Goal: Task Accomplishment & Management: Manage account settings

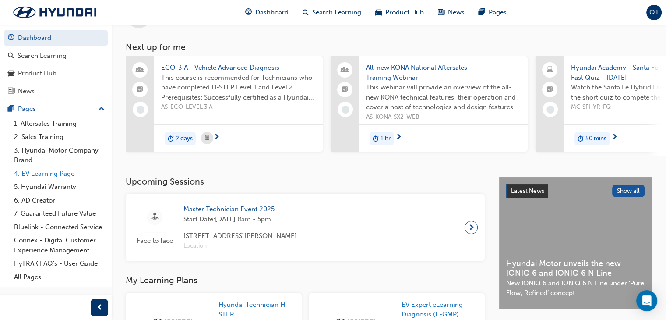
scroll to position [22, 0]
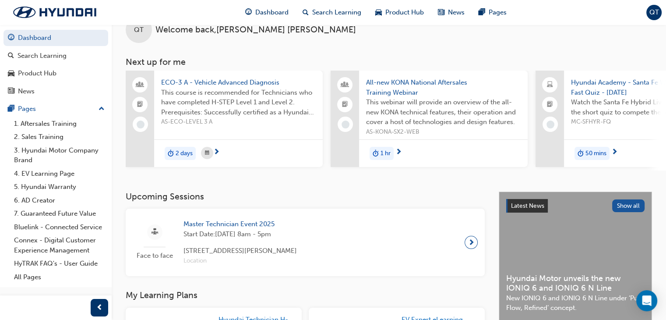
click at [254, 82] on span "ECO-3 A - Vehicle Advanced Diagnosis" at bounding box center [238, 83] width 155 height 10
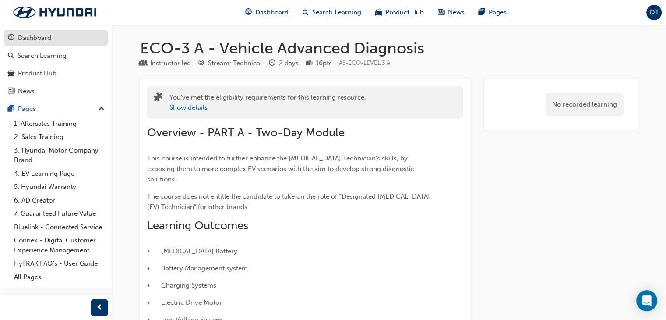
click at [45, 34] on div "Dashboard" at bounding box center [34, 38] width 33 height 10
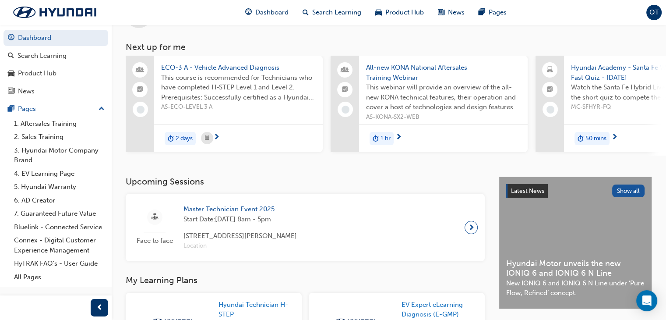
scroll to position [15, 0]
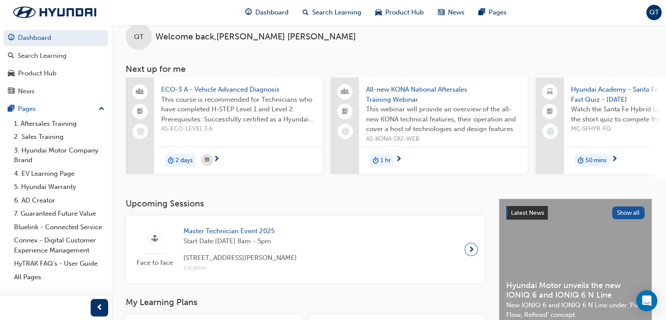
click at [655, 15] on span "QT" at bounding box center [654, 12] width 10 height 10
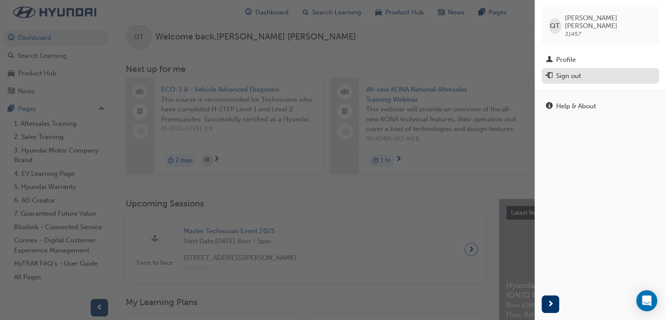
click at [579, 76] on button "Sign out" at bounding box center [600, 76] width 117 height 16
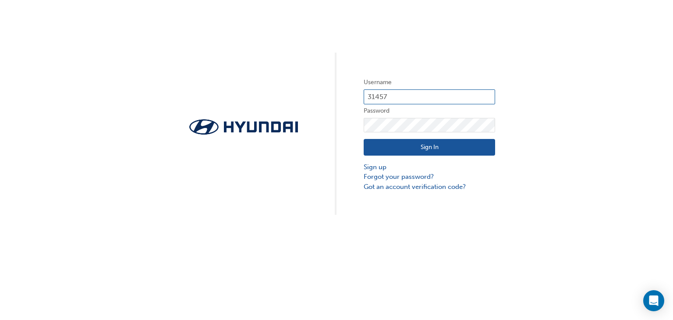
click at [406, 97] on input "31457" at bounding box center [428, 96] width 131 height 15
type input "3"
type input "quant"
click at [268, 115] on div "Username quant Password Sign In Sign up Forgot your password? Got an account ve…" at bounding box center [336, 107] width 673 height 215
click button "Sign In" at bounding box center [428, 147] width 131 height 17
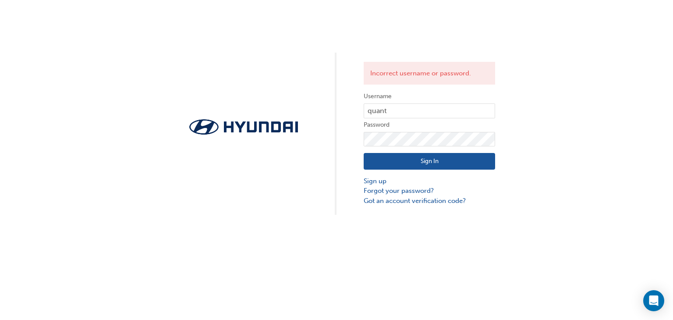
click at [435, 162] on button "Sign In" at bounding box center [428, 161] width 131 height 17
click at [265, 145] on div "Incorrect username or password. Username quant Password Sign In Sign up Forgot …" at bounding box center [336, 107] width 673 height 215
click at [401, 167] on button "Sign In" at bounding box center [428, 161] width 131 height 17
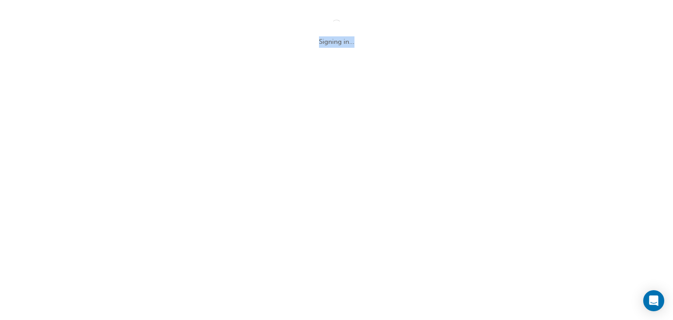
click at [401, 167] on div "Signing in..." at bounding box center [336, 160] width 673 height 320
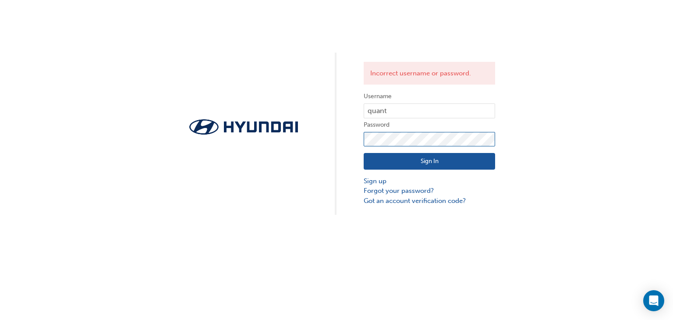
click button "Sign In" at bounding box center [428, 161] width 131 height 17
click at [447, 162] on button "Sign In" at bounding box center [428, 161] width 131 height 17
